Goal: Information Seeking & Learning: Learn about a topic

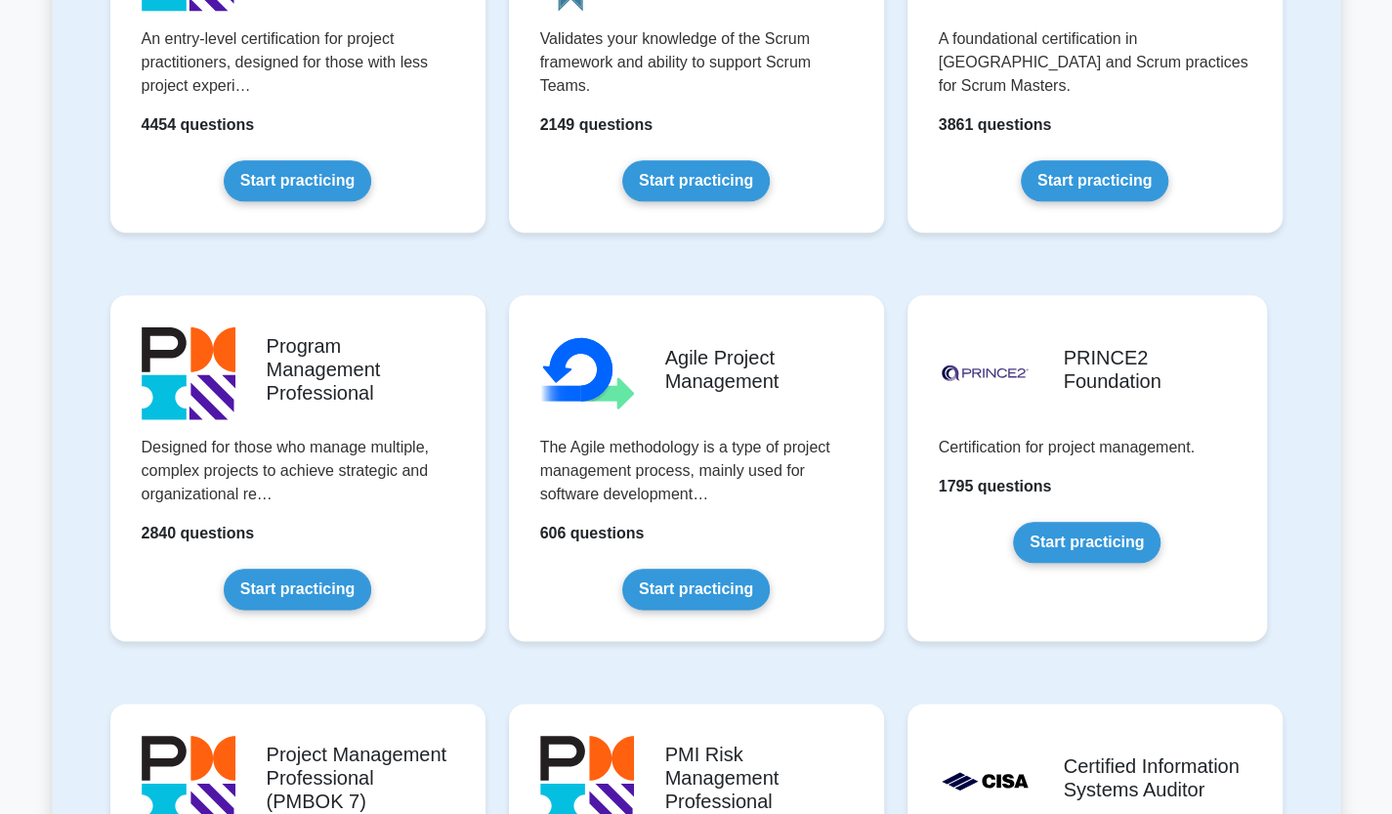
scroll to position [1270, 0]
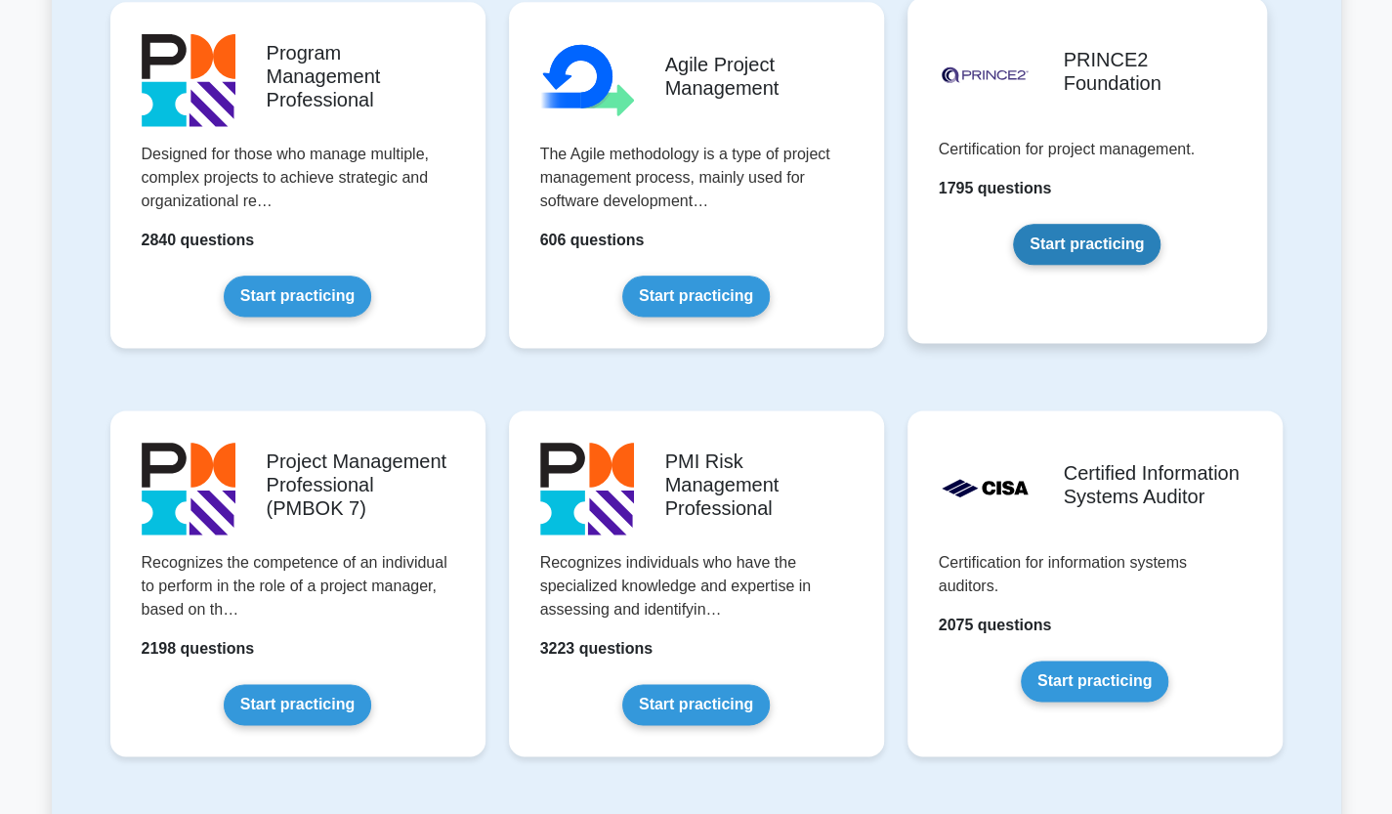
click at [1083, 253] on link "Start practicing" at bounding box center [1087, 244] width 148 height 41
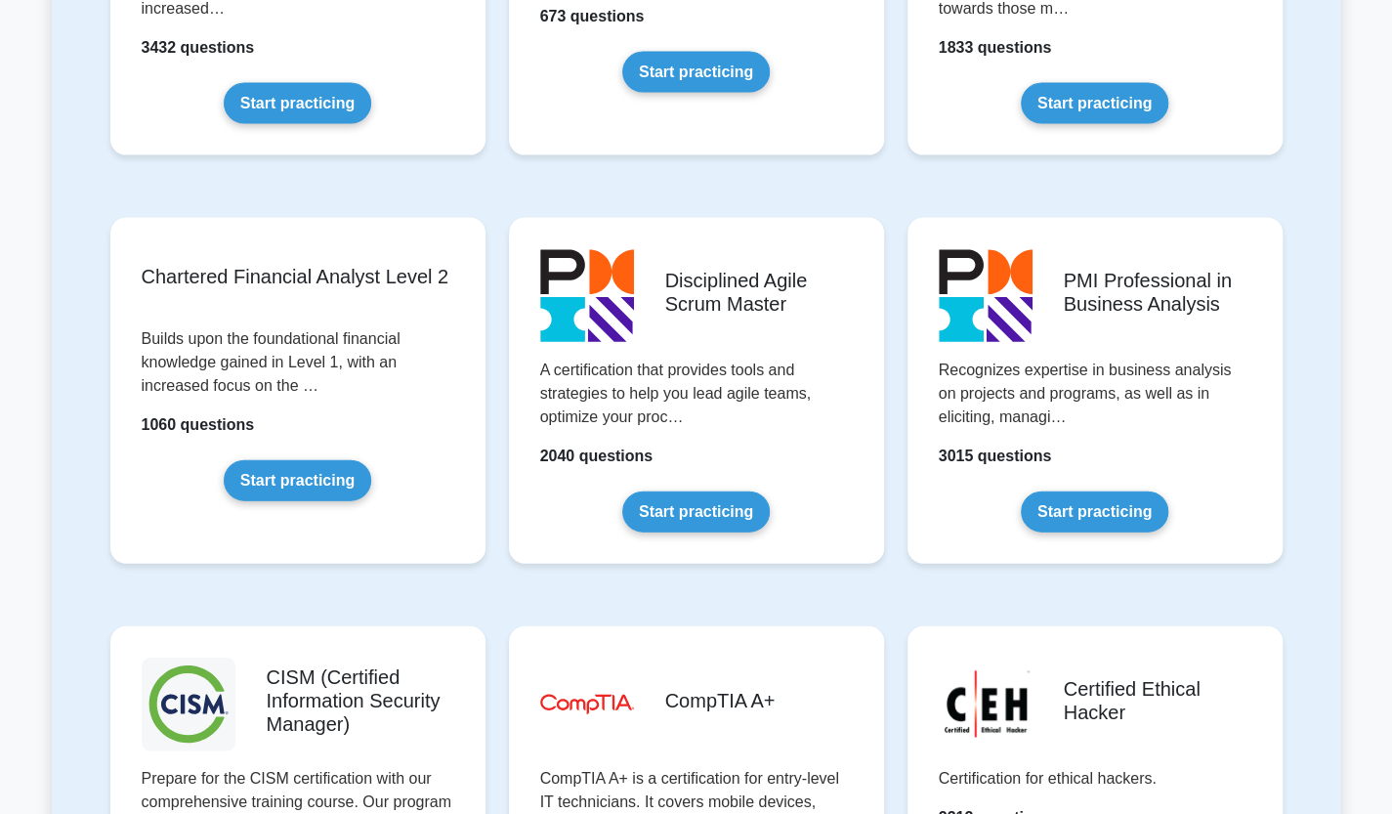
scroll to position [2052, 0]
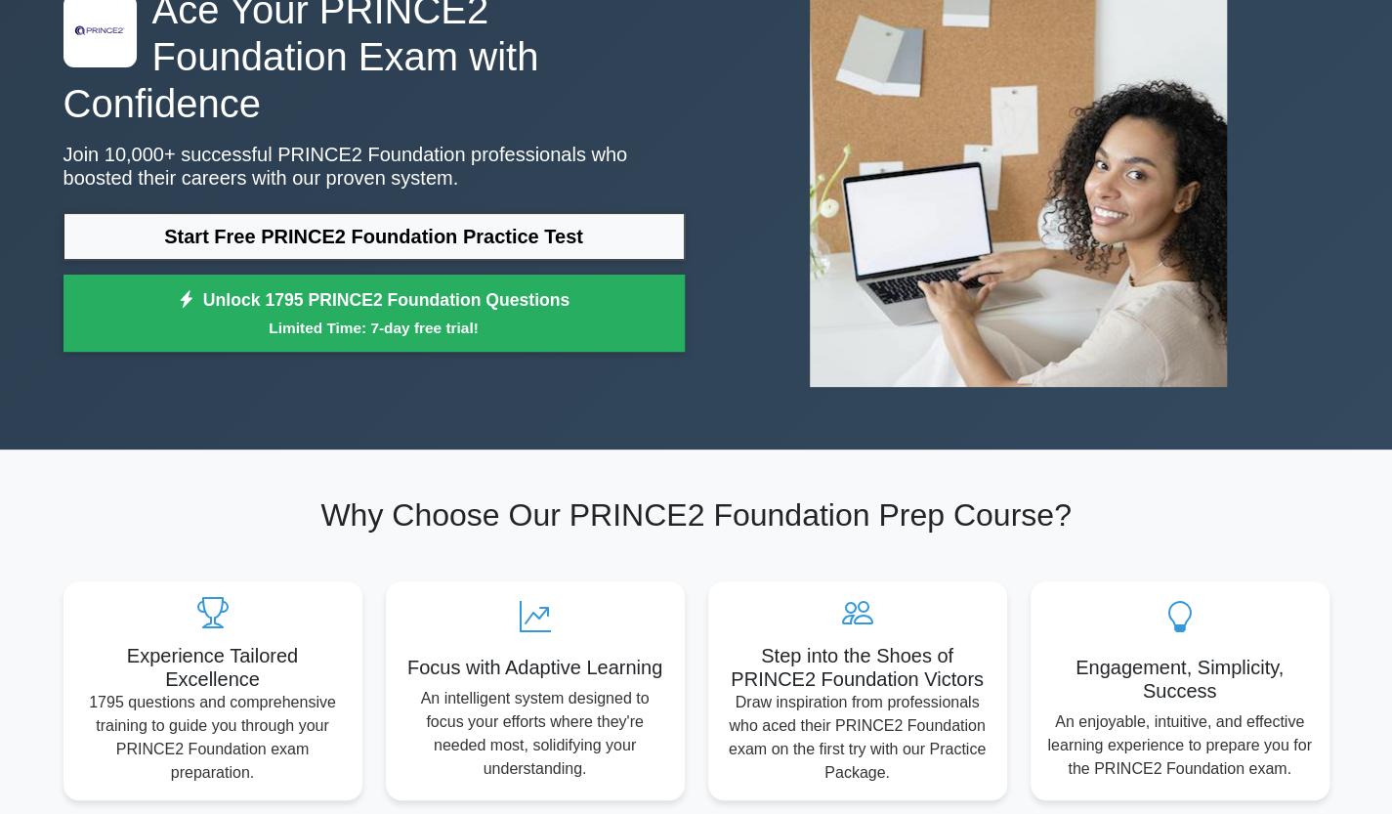
scroll to position [195, 0]
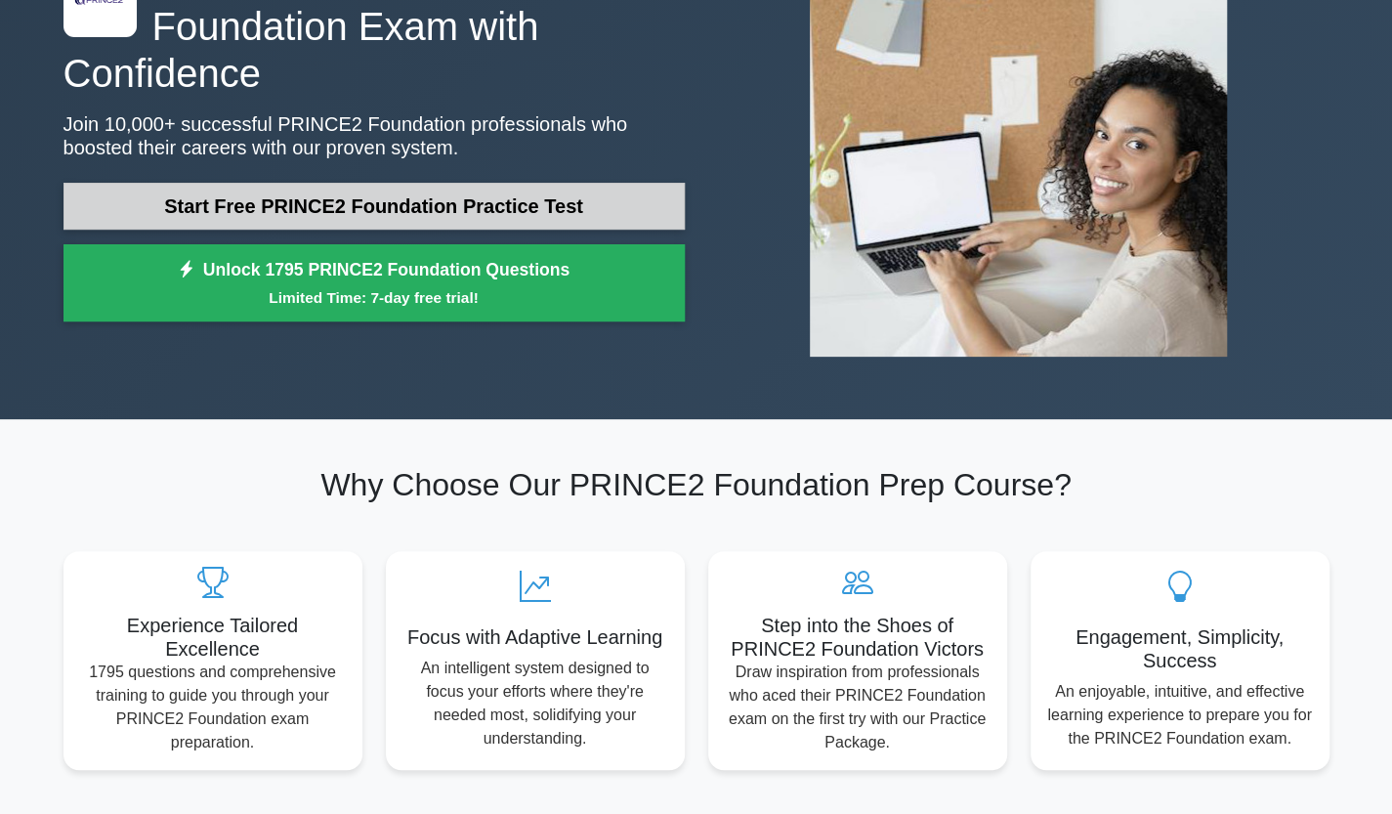
click at [627, 183] on link "Start Free PRINCE2 Foundation Practice Test" at bounding box center [374, 206] width 621 height 47
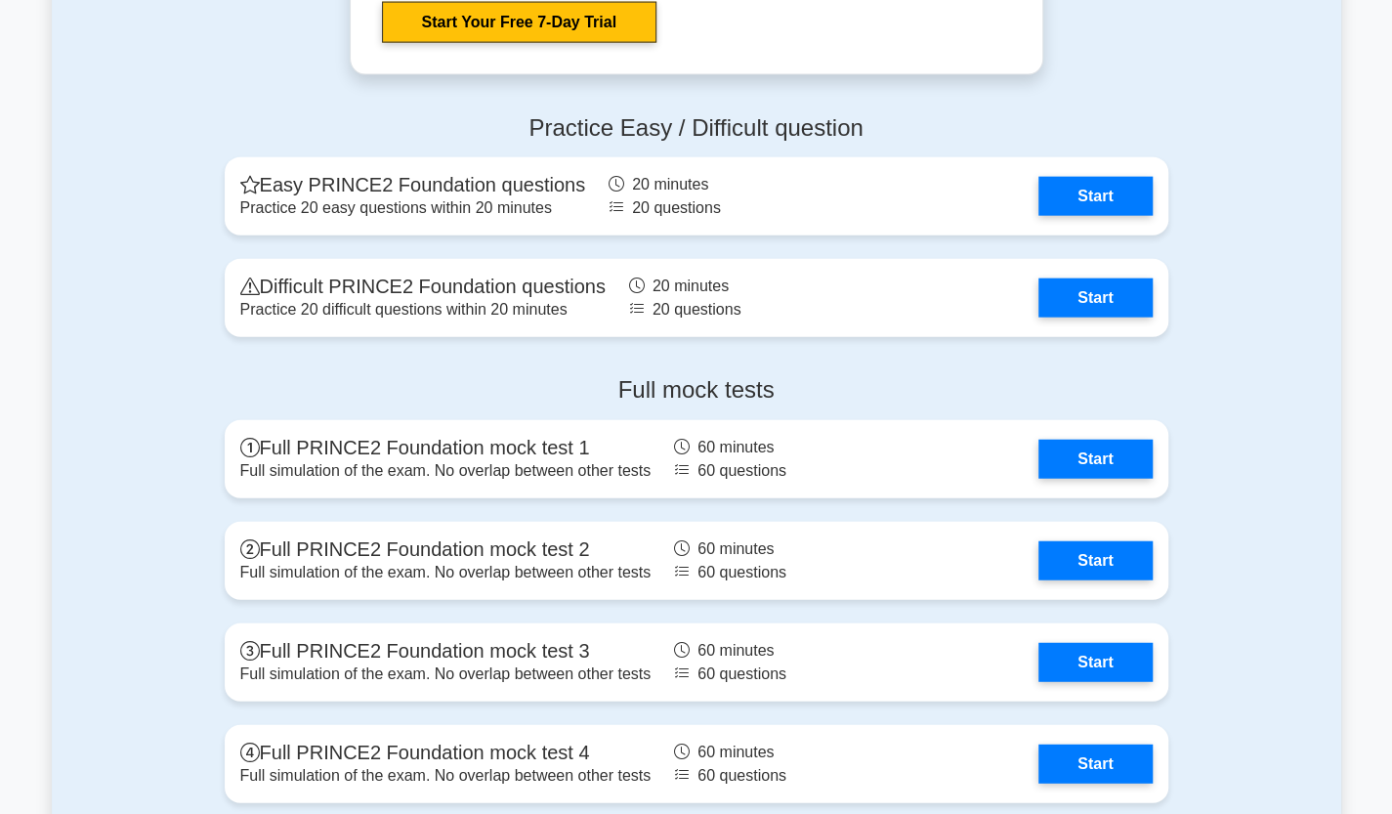
scroll to position [2541, 0]
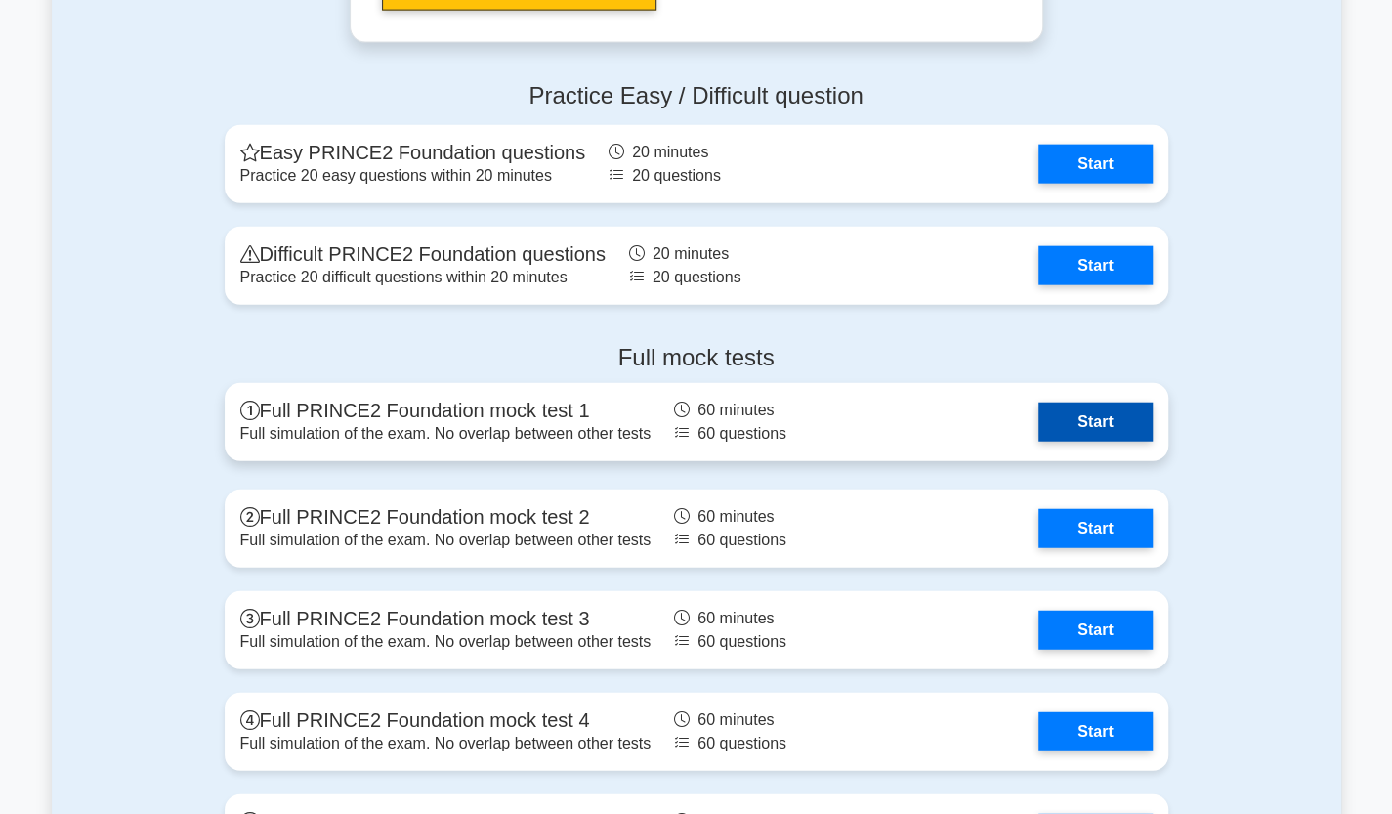
click at [1131, 425] on link "Start" at bounding box center [1095, 422] width 113 height 39
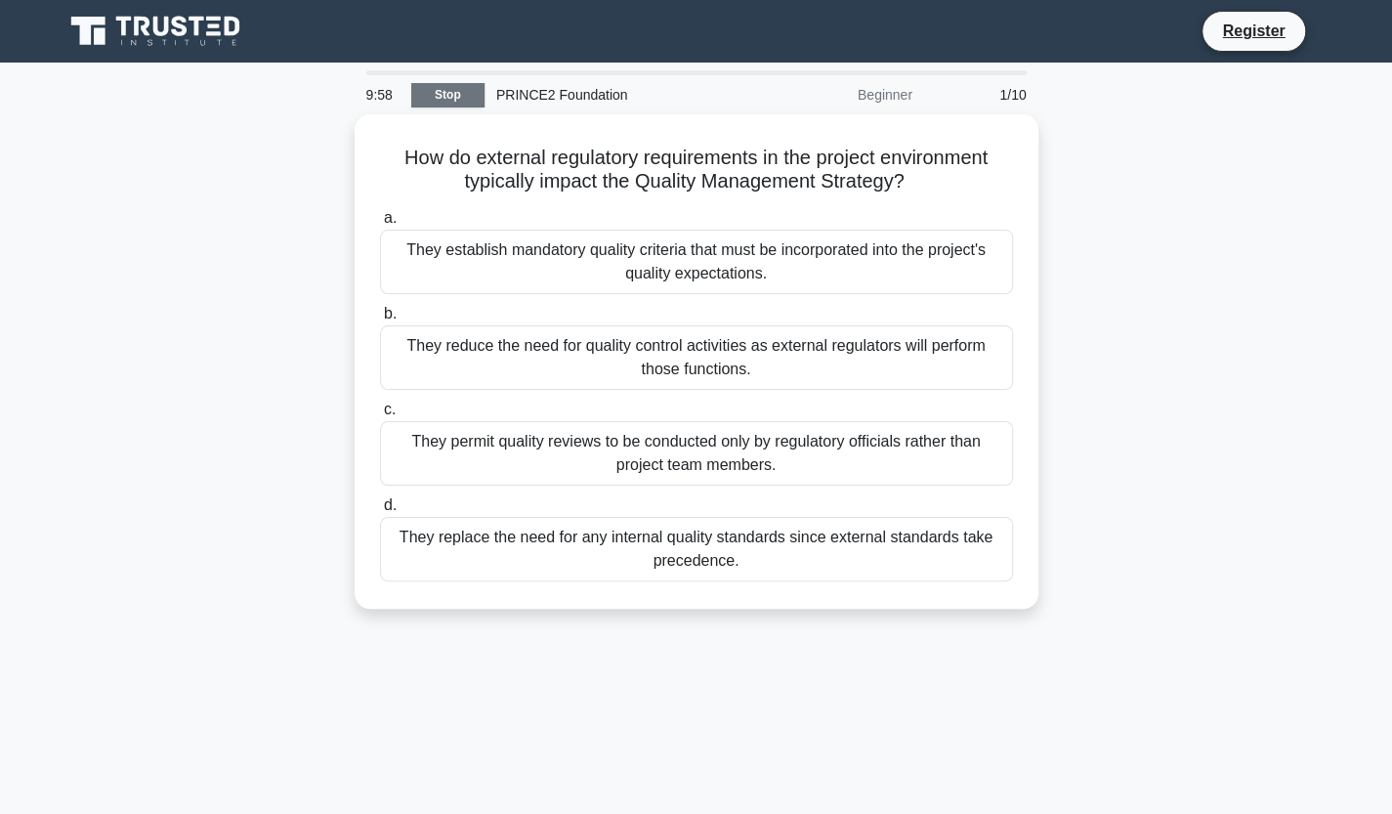
click at [440, 90] on link "Stop" at bounding box center [447, 95] width 73 height 24
